Goal: Information Seeking & Learning: Find specific fact

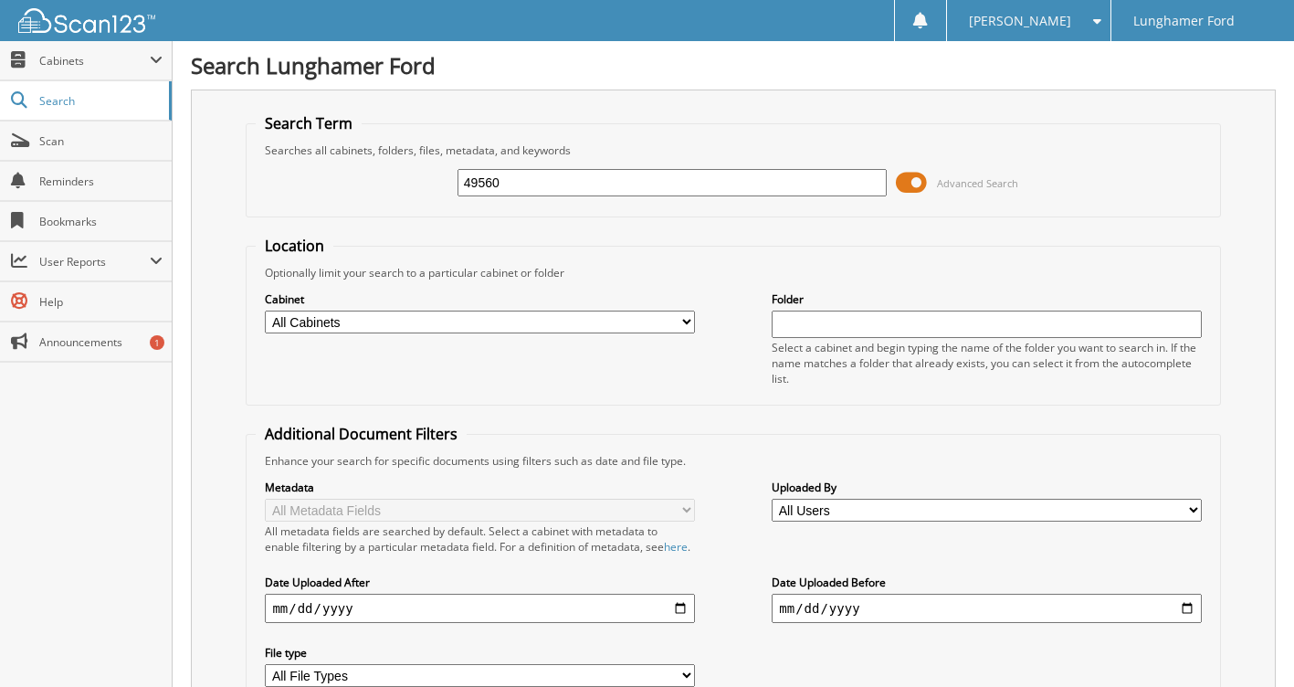
type input "49560"
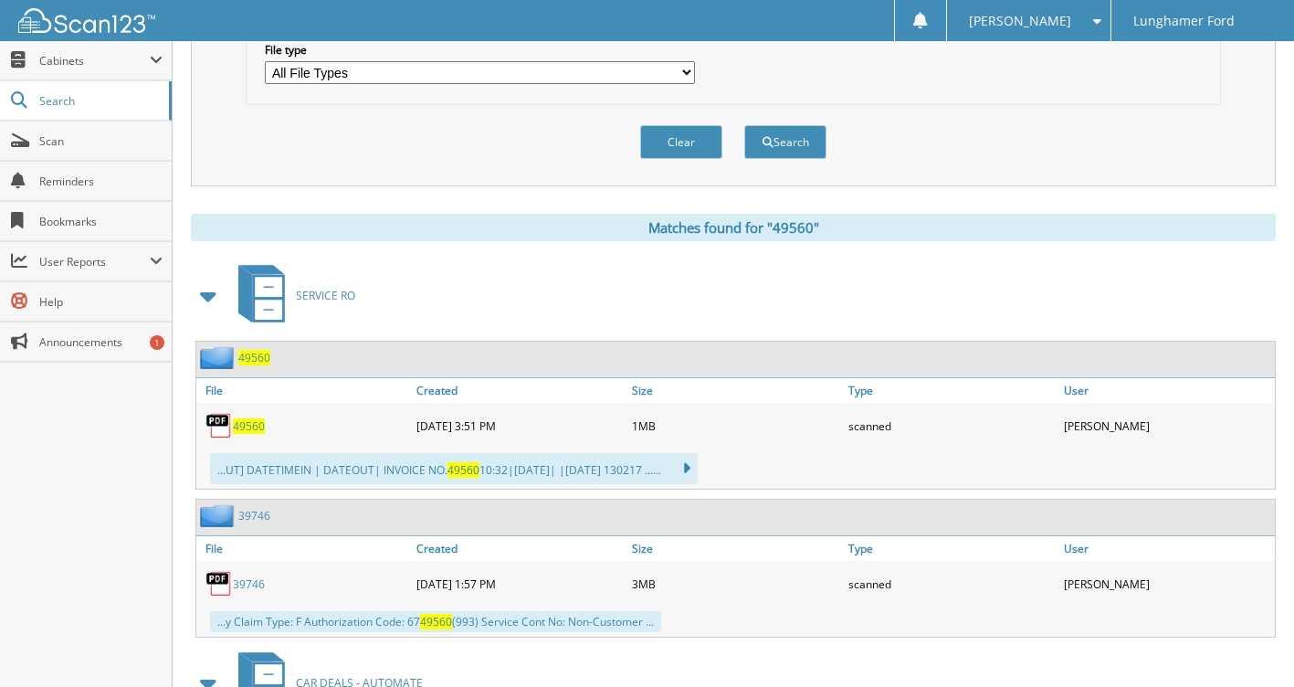
scroll to position [663, 0]
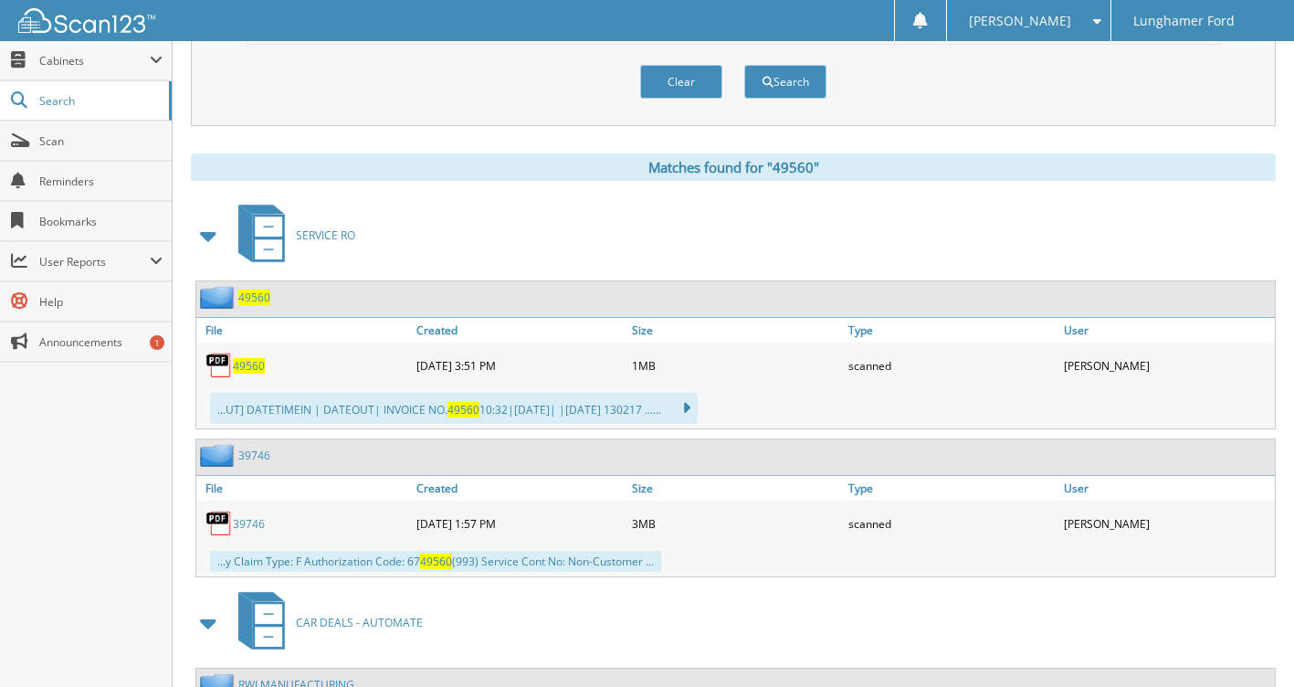
click at [252, 374] on span "49560" at bounding box center [249, 366] width 32 height 16
